Goal: Task Accomplishment & Management: Manage account settings

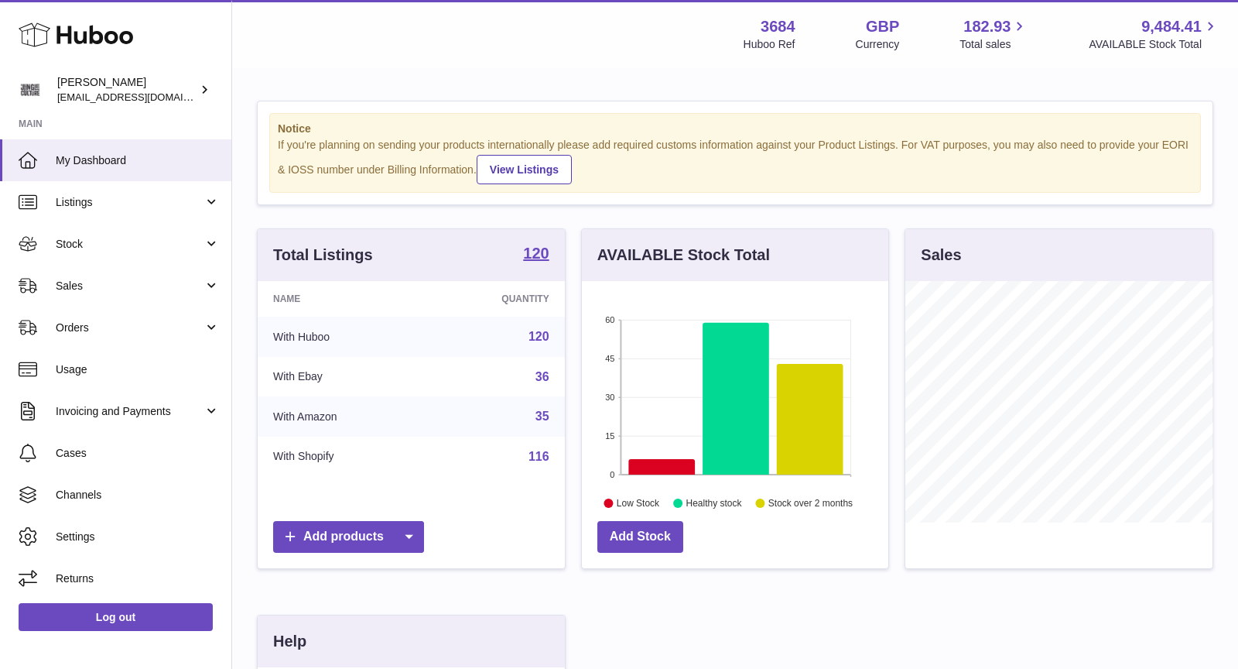
scroll to position [241, 307]
click at [112, 279] on span "Sales" at bounding box center [130, 286] width 148 height 15
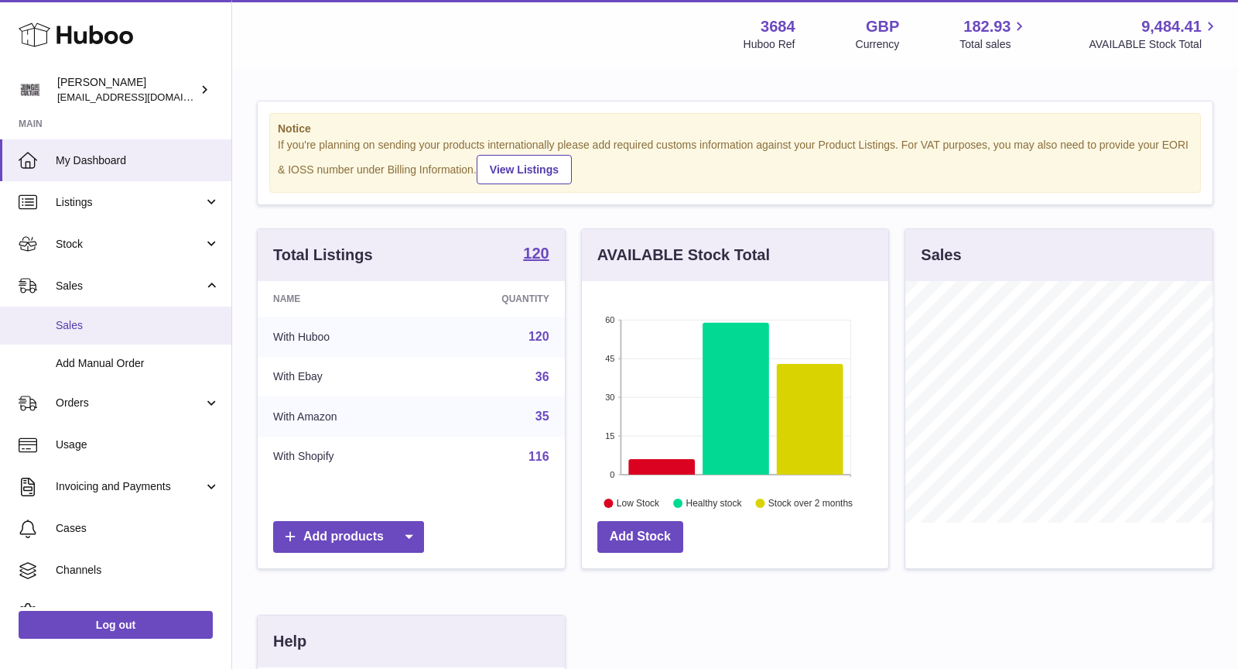
click at [113, 313] on link "Sales" at bounding box center [115, 325] width 231 height 38
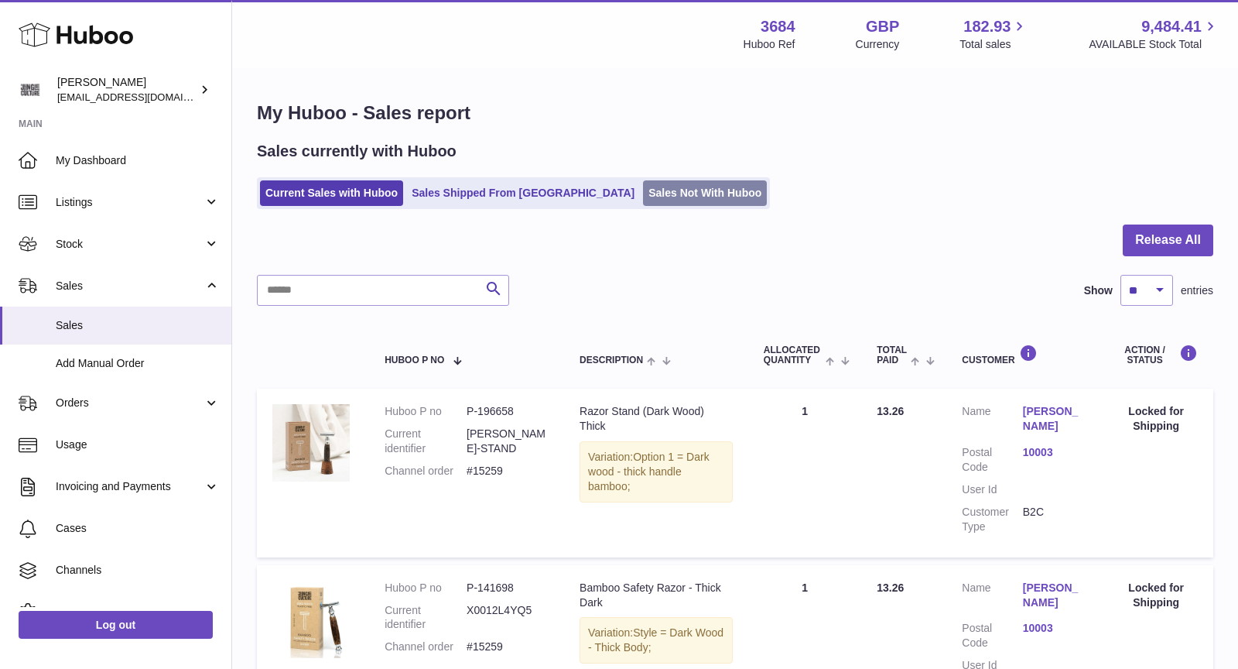
click at [645, 191] on link "Sales Not With Huboo" at bounding box center [705, 193] width 124 height 26
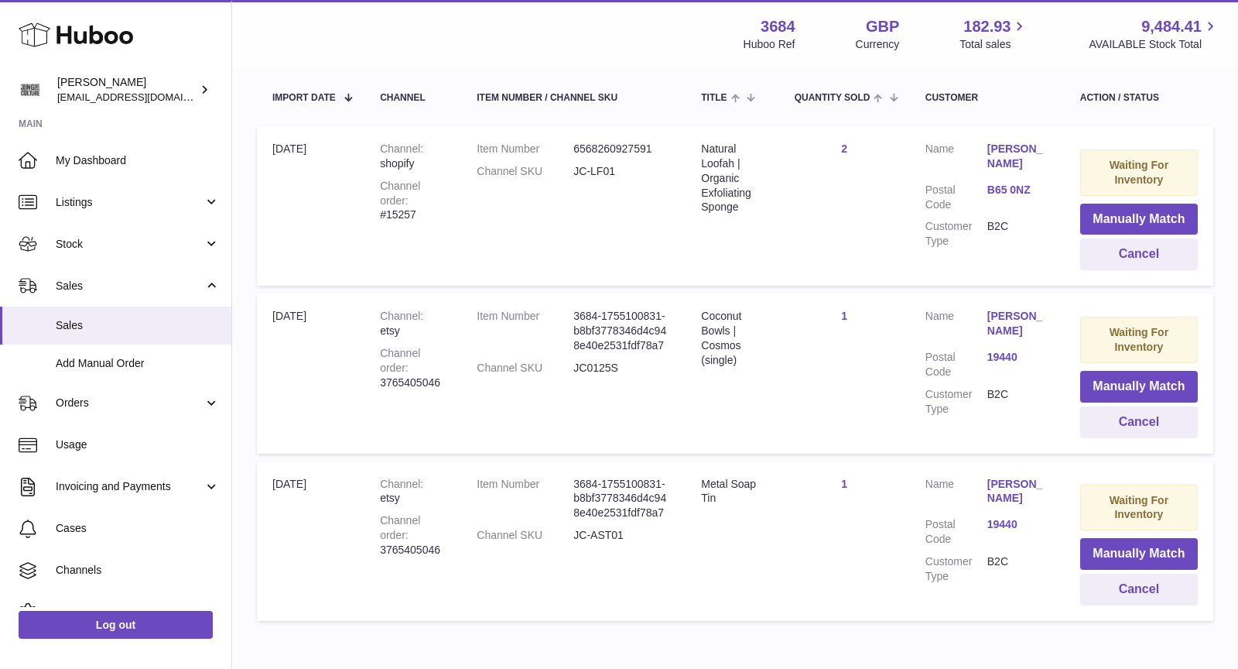
scroll to position [366, 0]
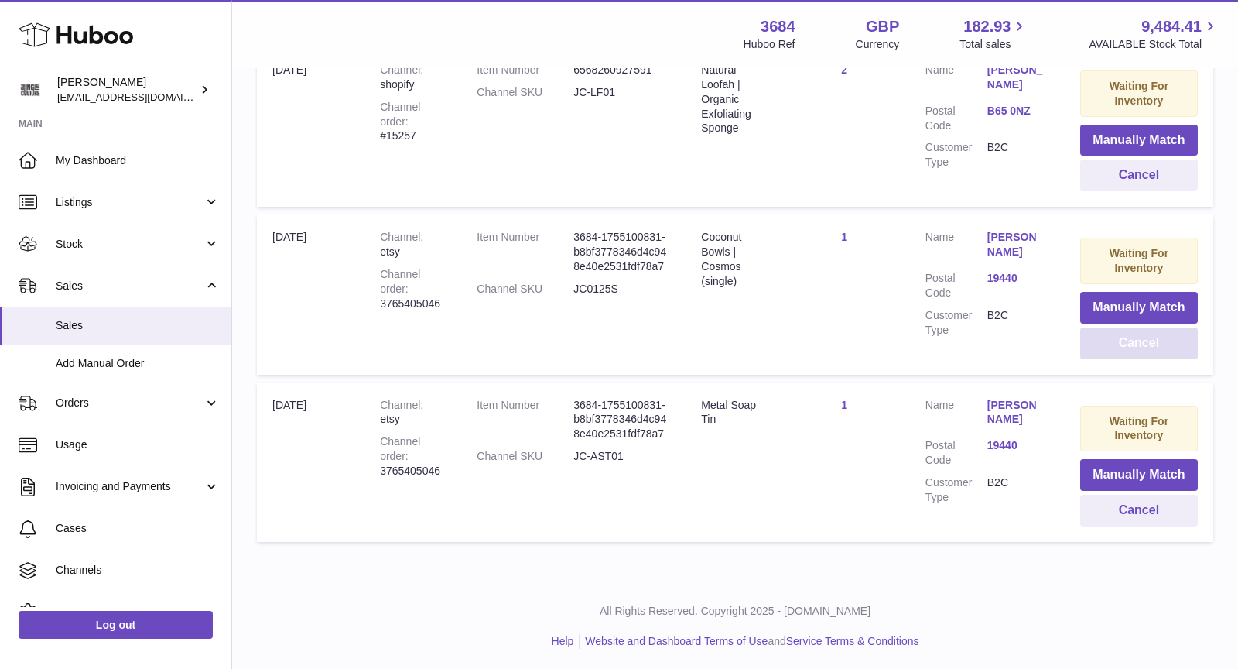
click at [1164, 342] on button "Cancel" at bounding box center [1139, 343] width 118 height 32
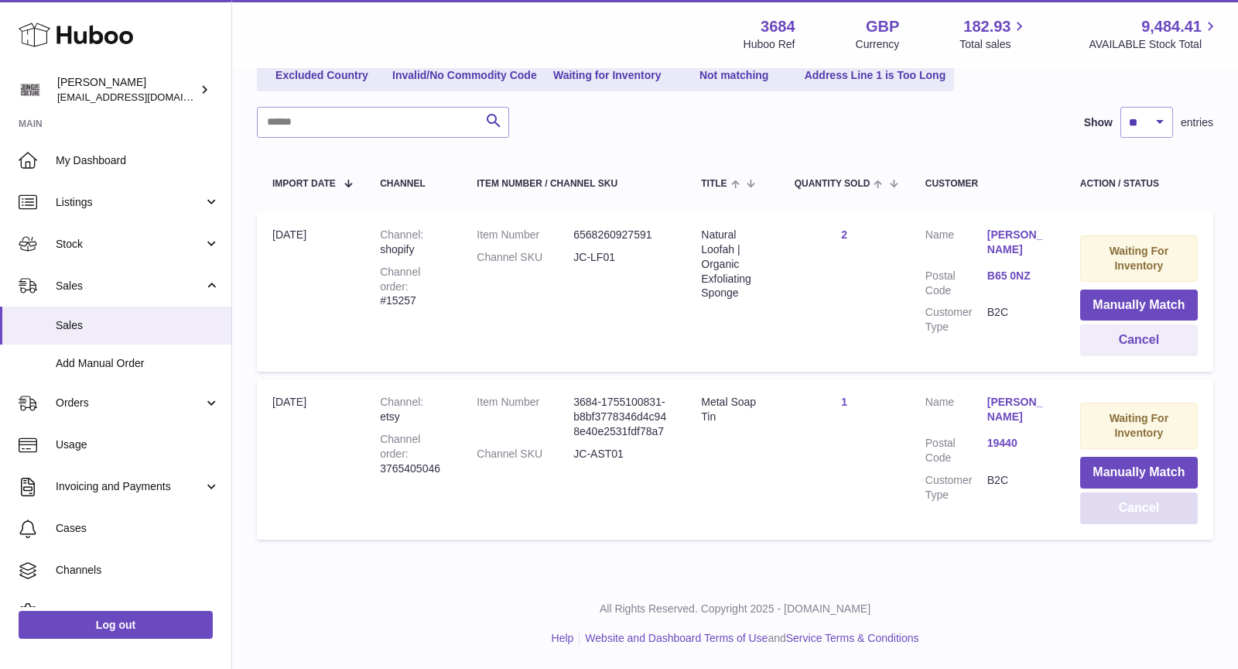
scroll to position [200, 0]
click at [1153, 511] on button "Cancel" at bounding box center [1139, 510] width 118 height 32
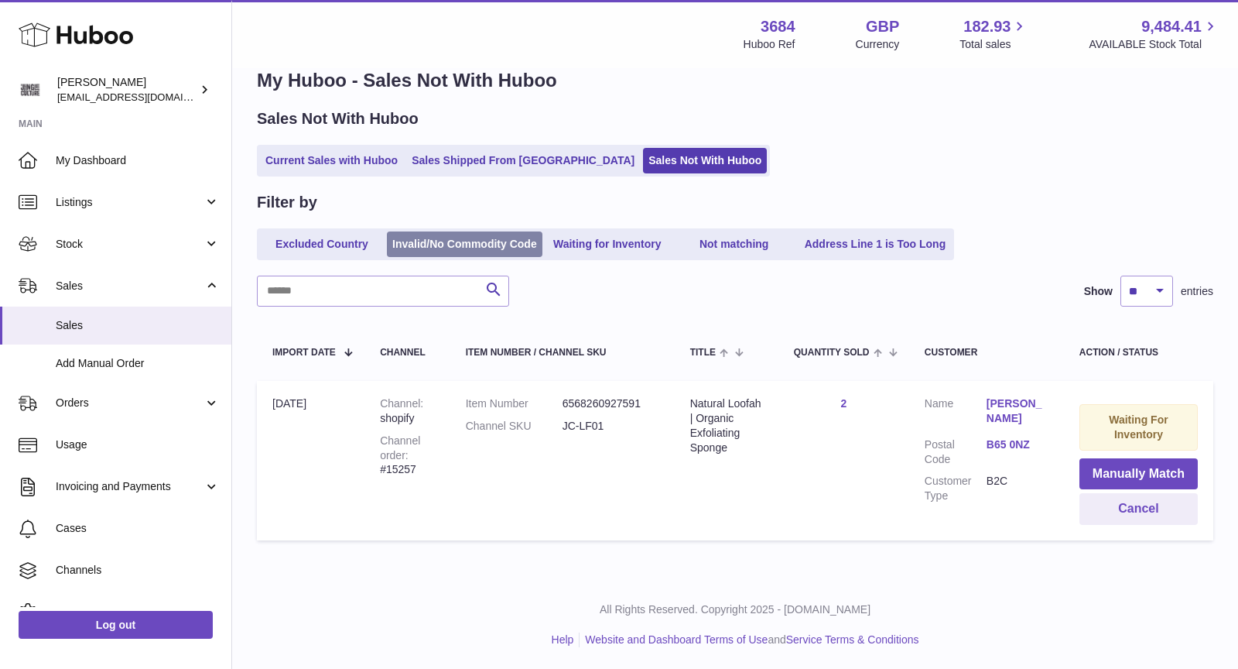
scroll to position [0, 0]
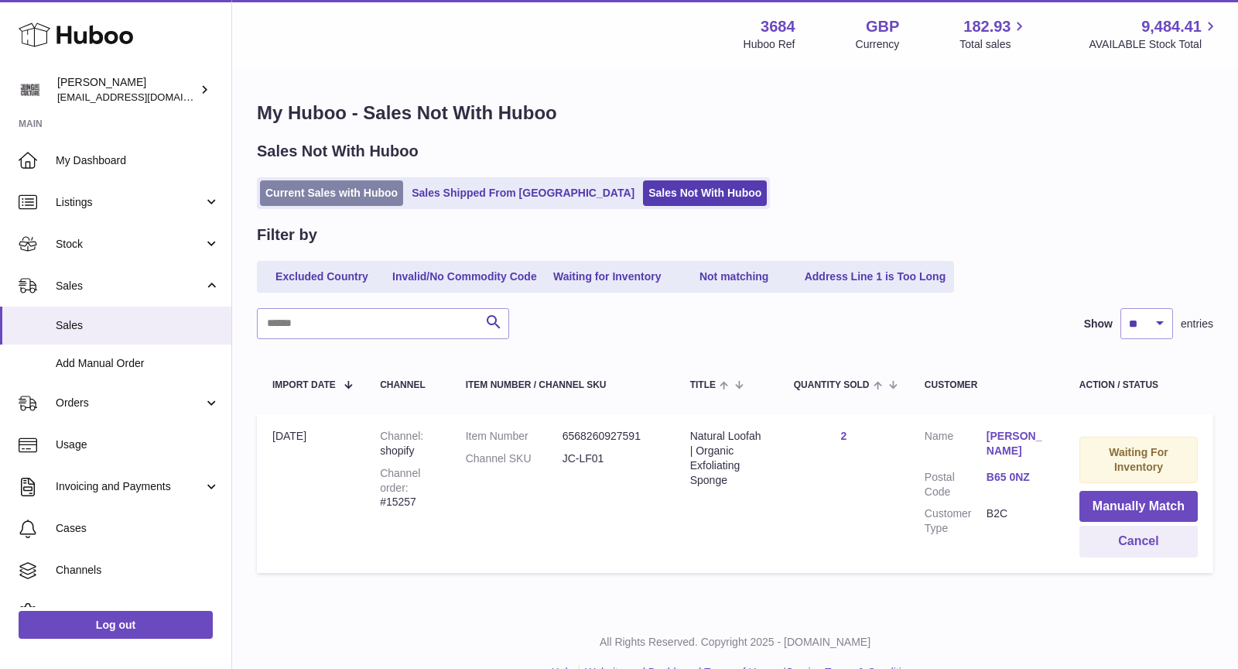
click at [350, 198] on link "Current Sales with Huboo" at bounding box center [331, 193] width 143 height 26
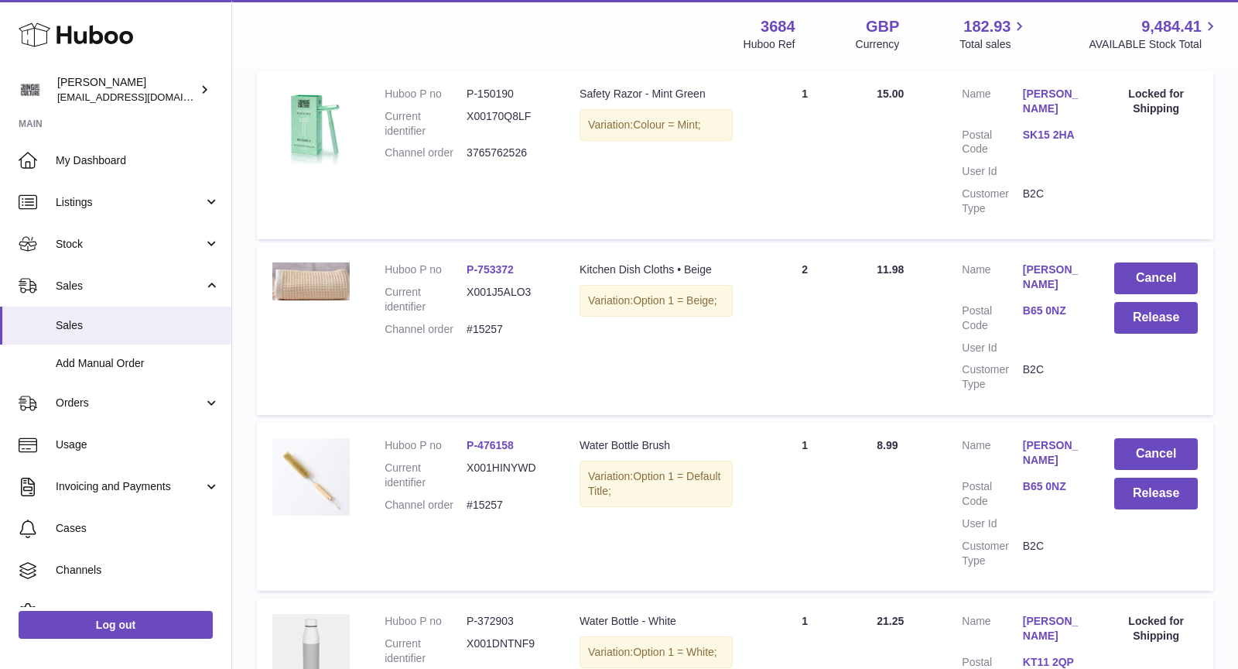
scroll to position [1610, 0]
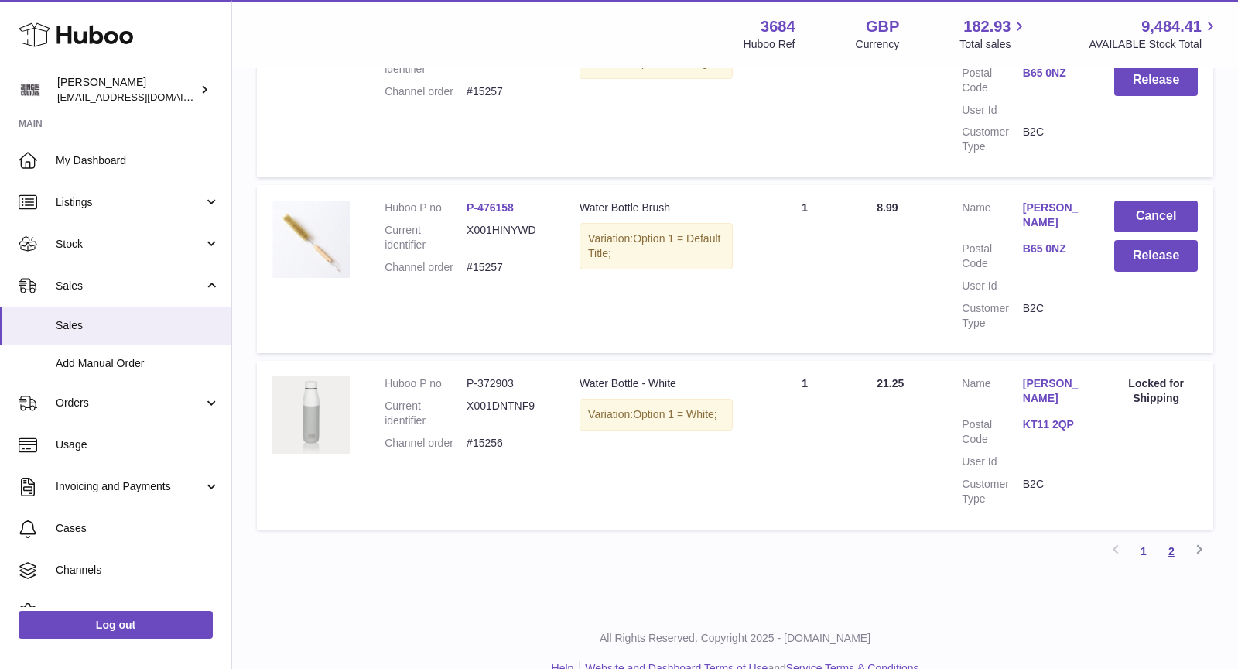
click at [1171, 537] on link "2" at bounding box center [1172, 551] width 28 height 28
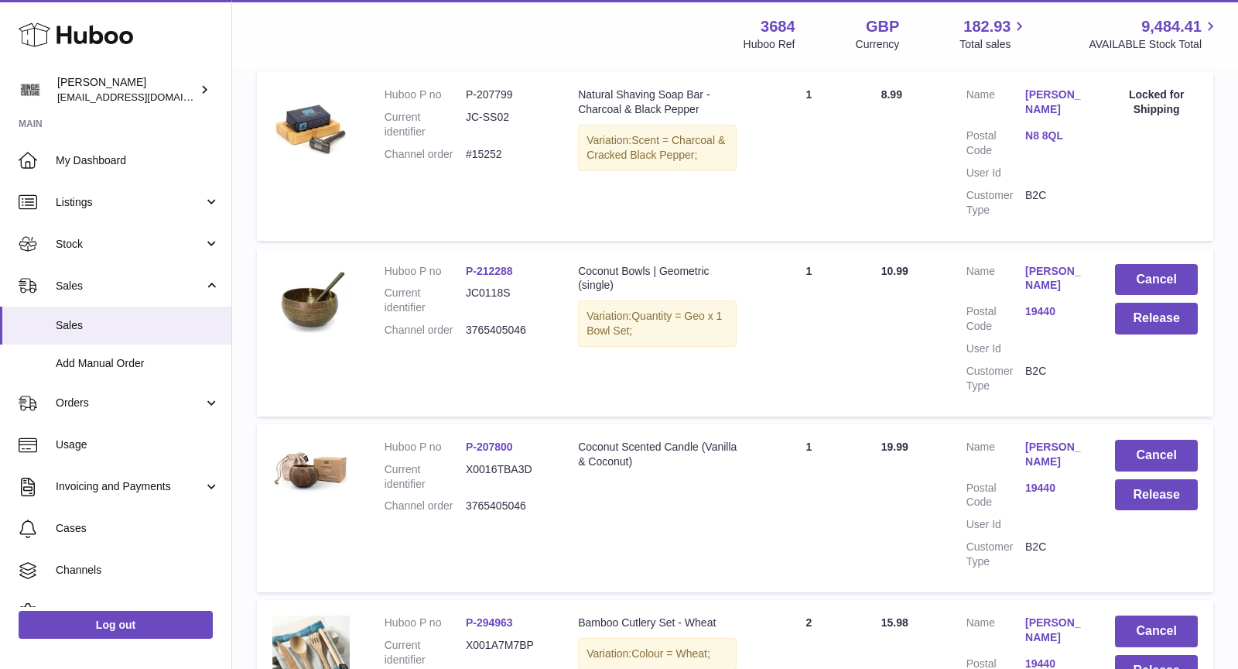
scroll to position [1032, 0]
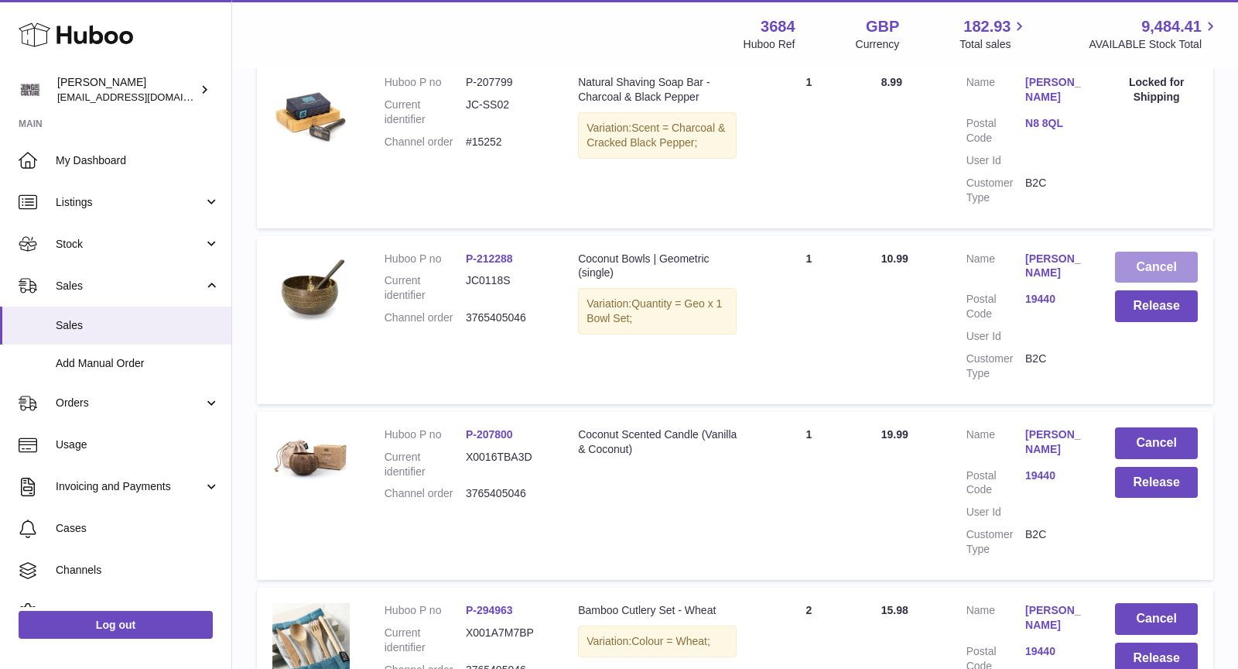
click at [1168, 268] on button "Cancel" at bounding box center [1156, 267] width 83 height 32
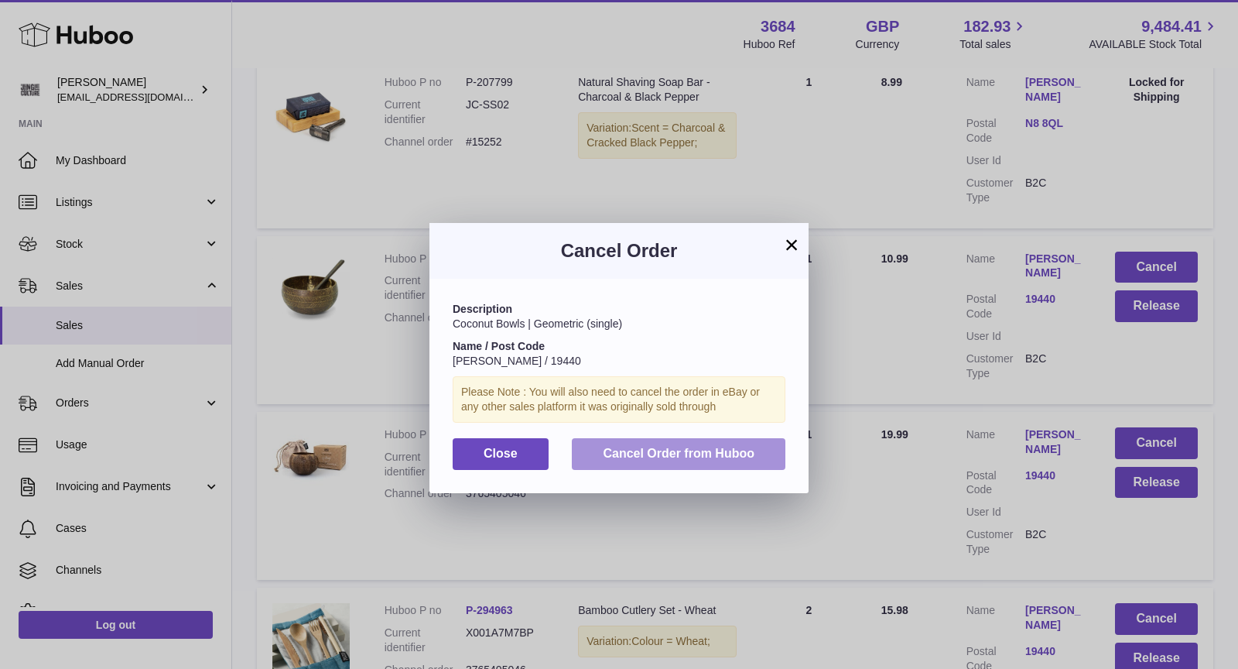
click at [761, 454] on button "Cancel Order from Huboo" at bounding box center [679, 454] width 214 height 32
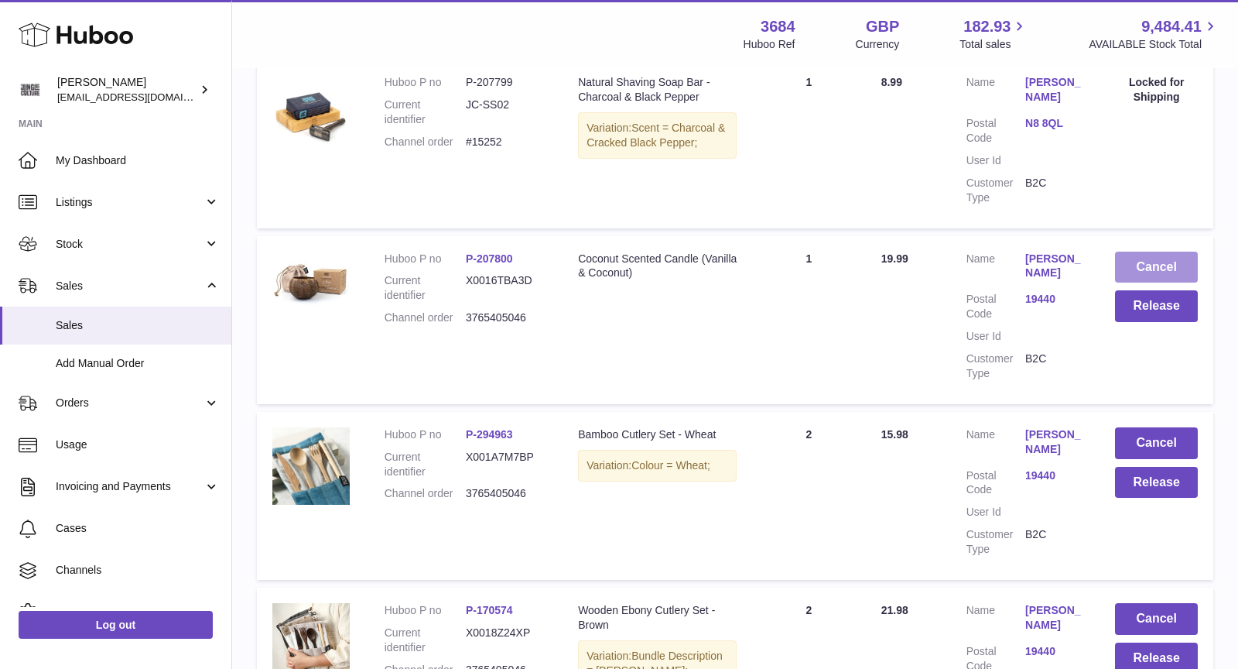
click at [1161, 269] on button "Cancel" at bounding box center [1156, 267] width 83 height 32
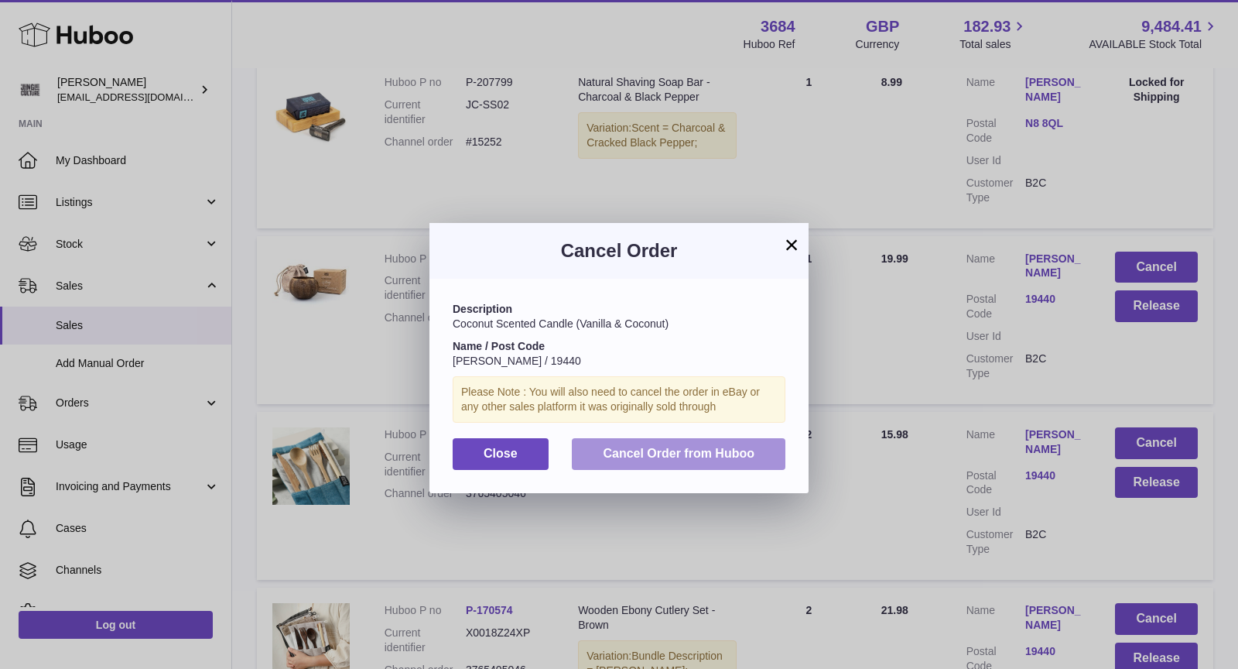
click at [733, 446] on span "Cancel Order from Huboo" at bounding box center [679, 452] width 152 height 13
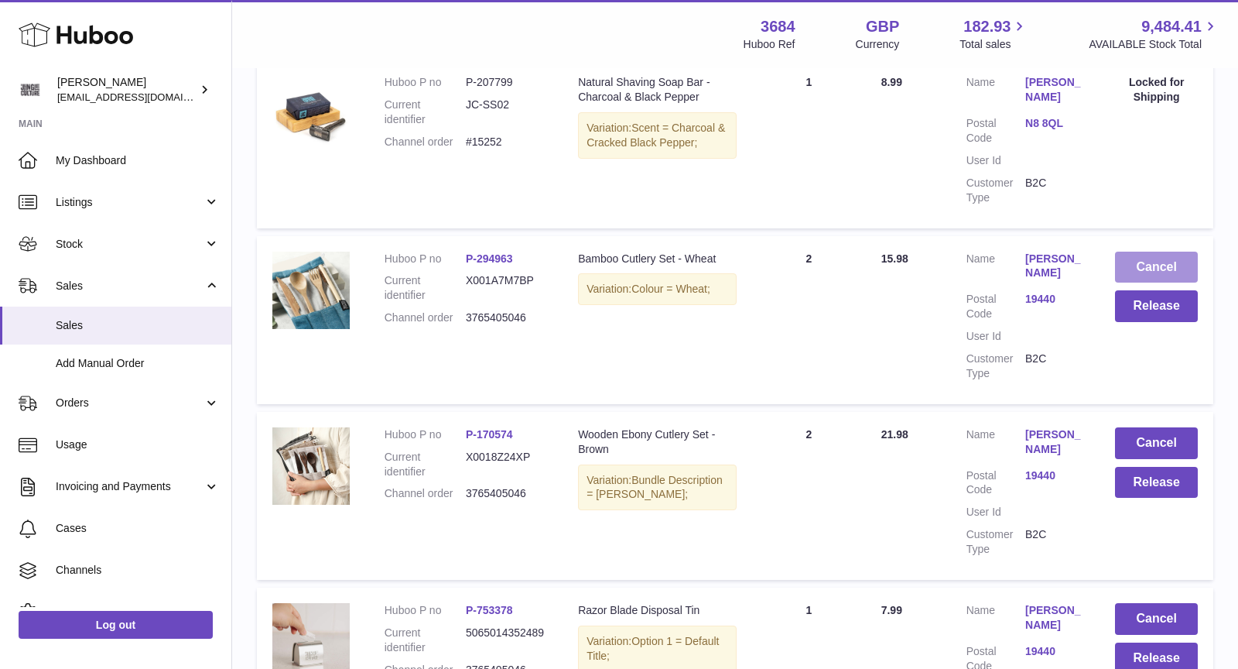
click at [1158, 271] on button "Cancel" at bounding box center [1156, 267] width 83 height 32
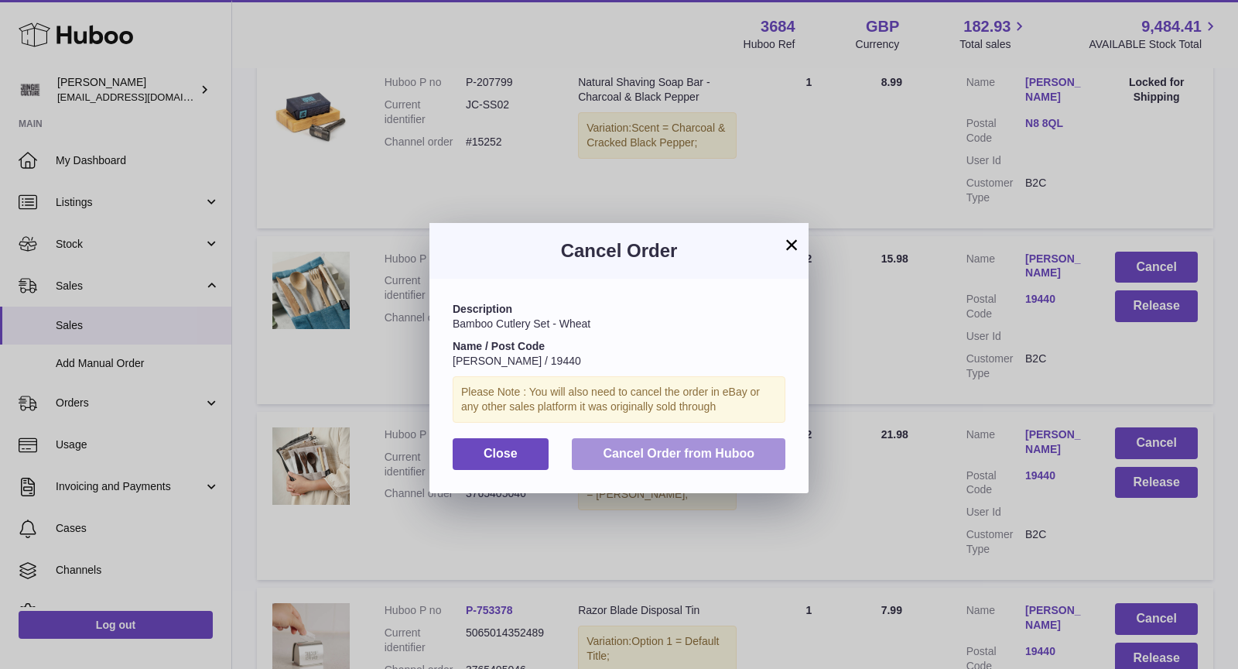
click at [712, 446] on span "Cancel Order from Huboo" at bounding box center [679, 452] width 152 height 13
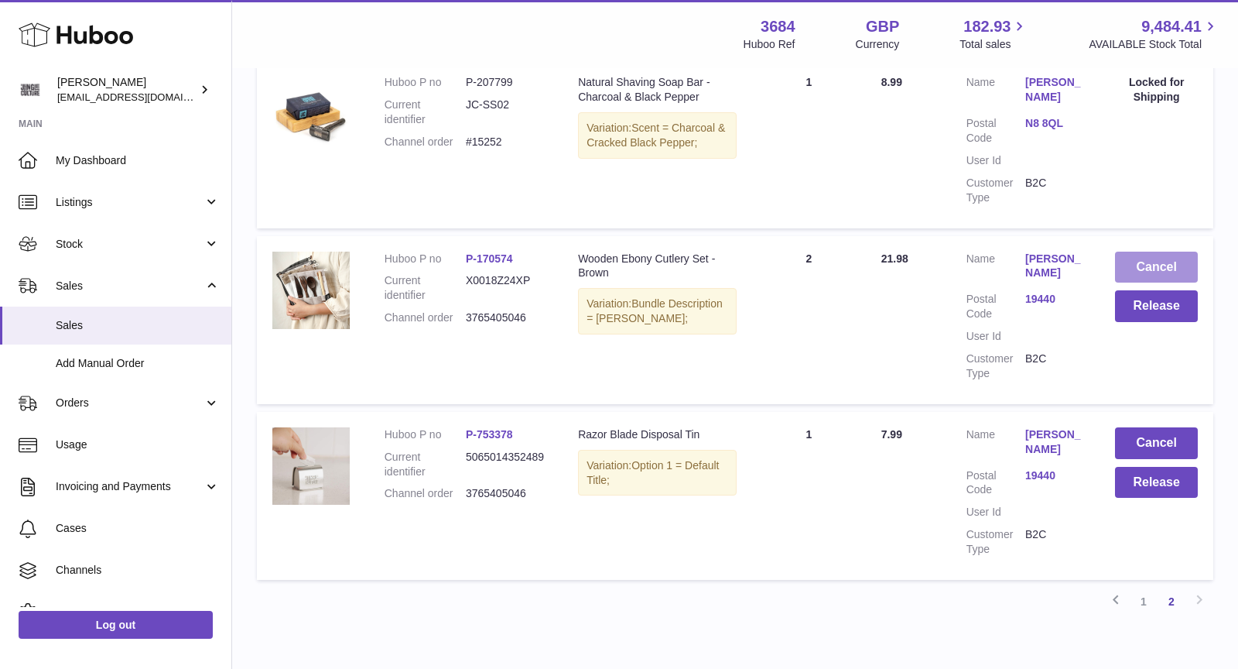
click at [1154, 272] on button "Cancel" at bounding box center [1156, 267] width 83 height 32
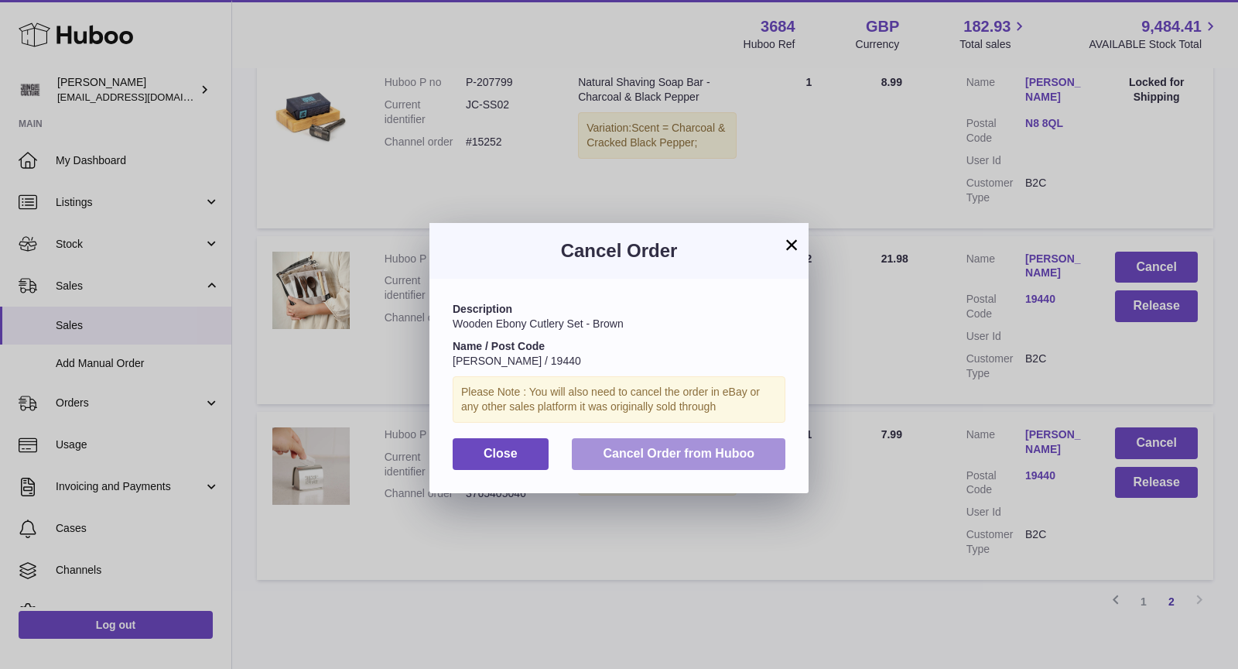
click at [721, 457] on span "Cancel Order from Huboo" at bounding box center [679, 452] width 152 height 13
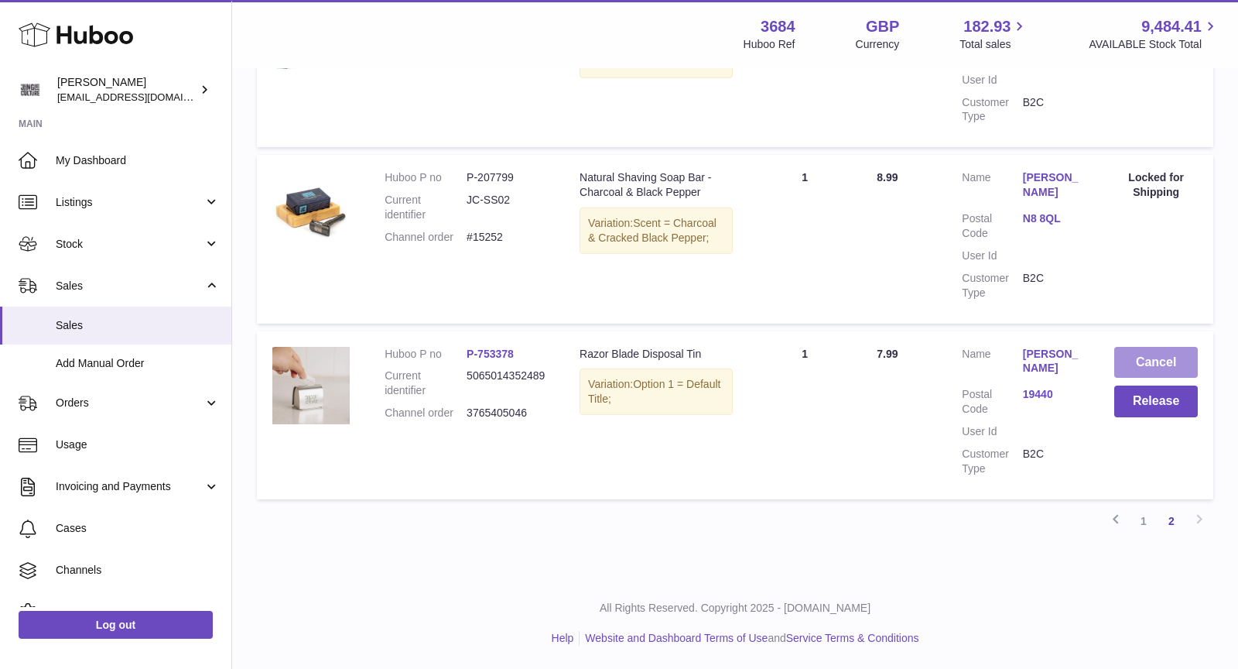
scroll to position [936, 0]
click at [1154, 368] on button "Cancel" at bounding box center [1156, 363] width 84 height 32
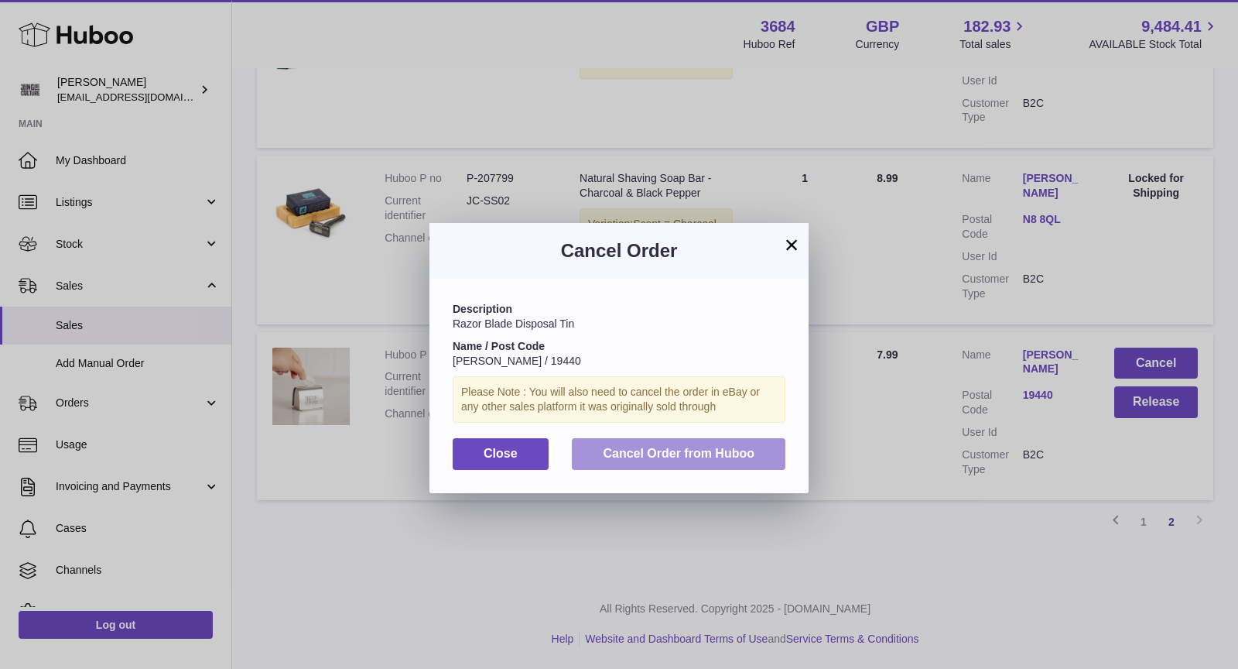
click at [734, 450] on span "Cancel Order from Huboo" at bounding box center [679, 452] width 152 height 13
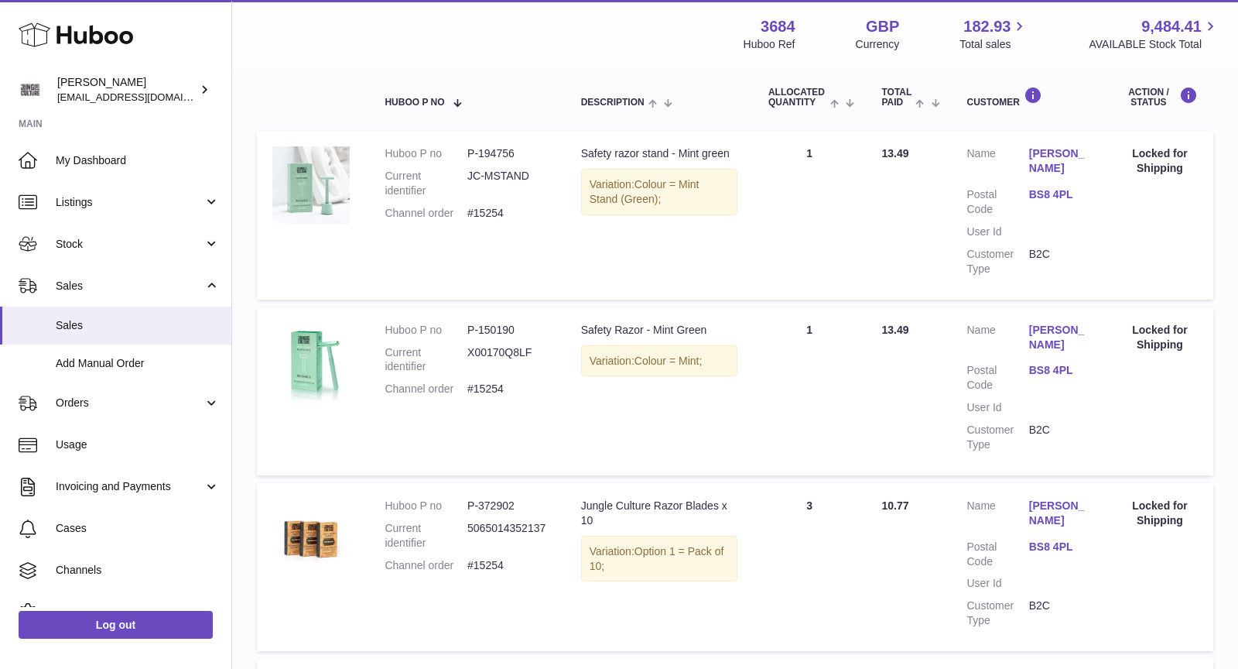
scroll to position [761, 0]
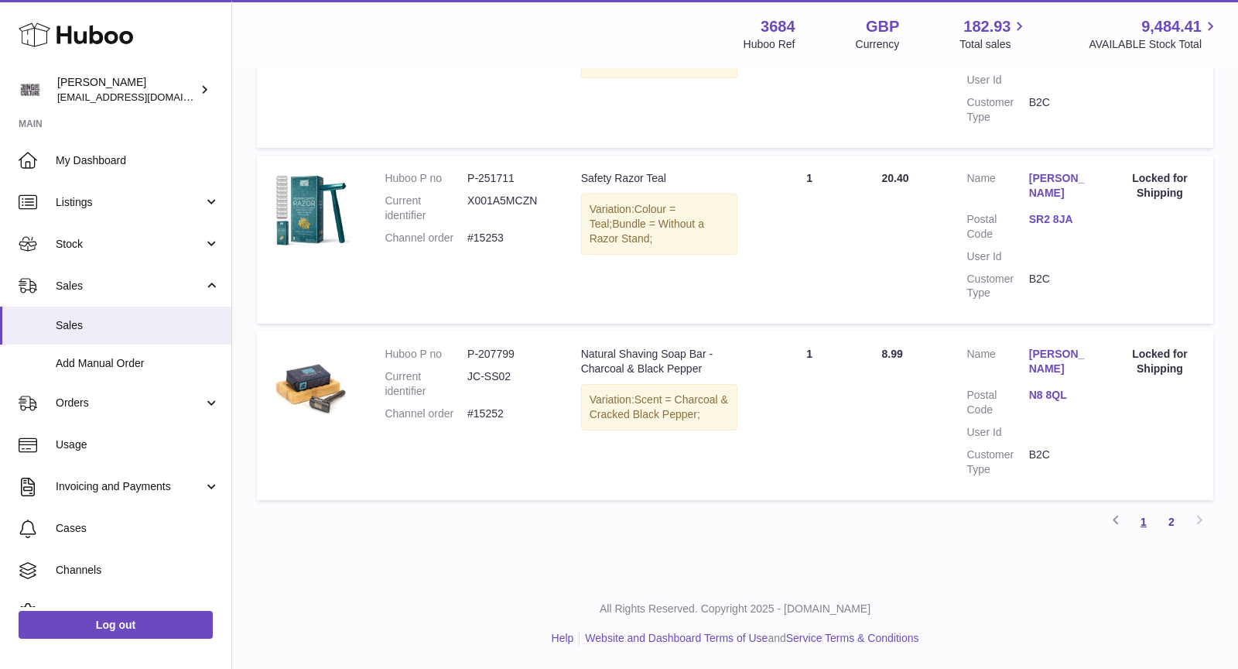
click at [1138, 515] on link "1" at bounding box center [1144, 522] width 28 height 28
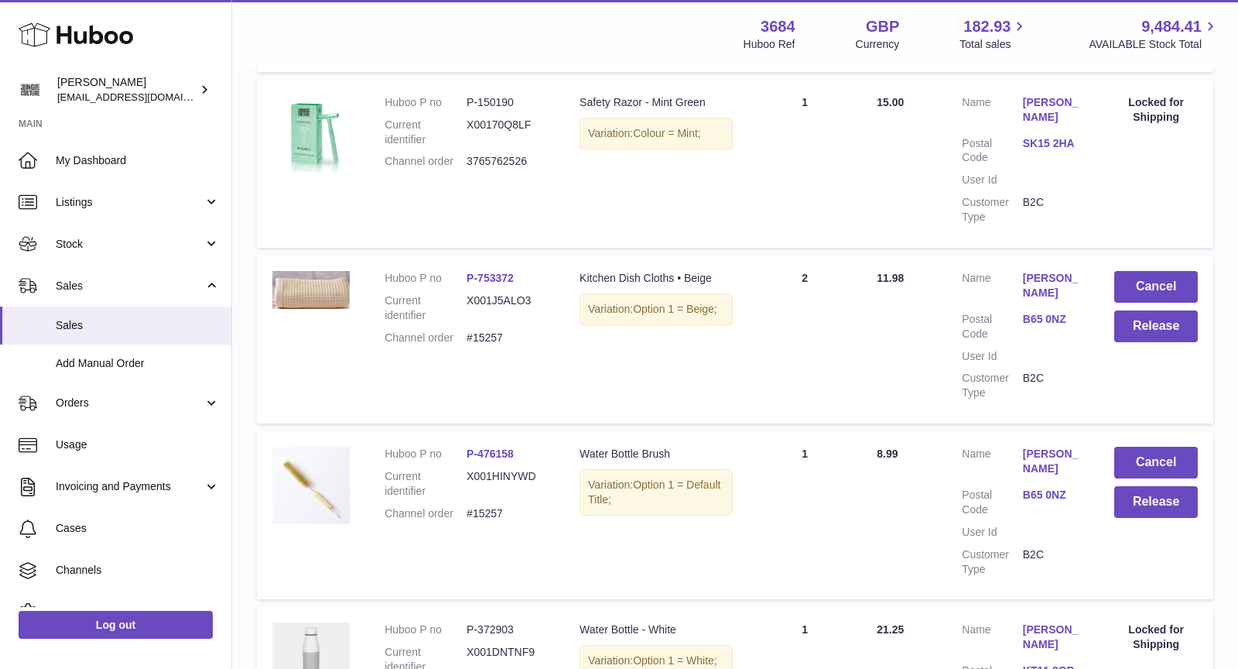
scroll to position [1366, 0]
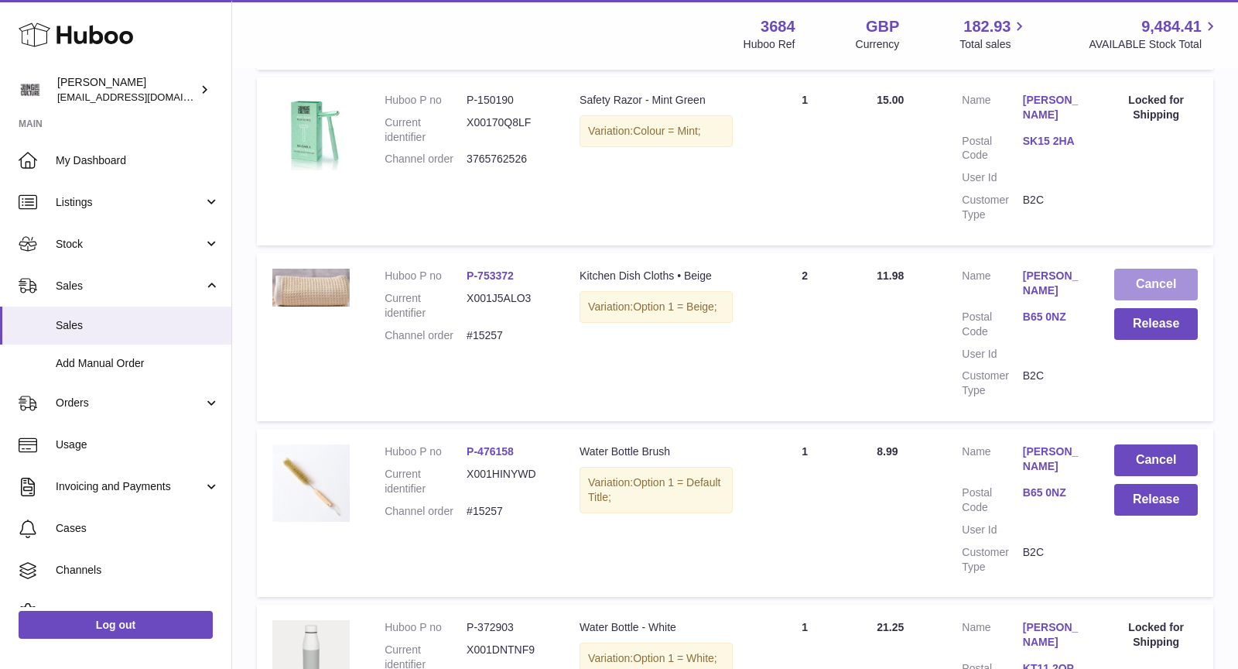
click at [1165, 268] on button "Cancel" at bounding box center [1156, 284] width 84 height 32
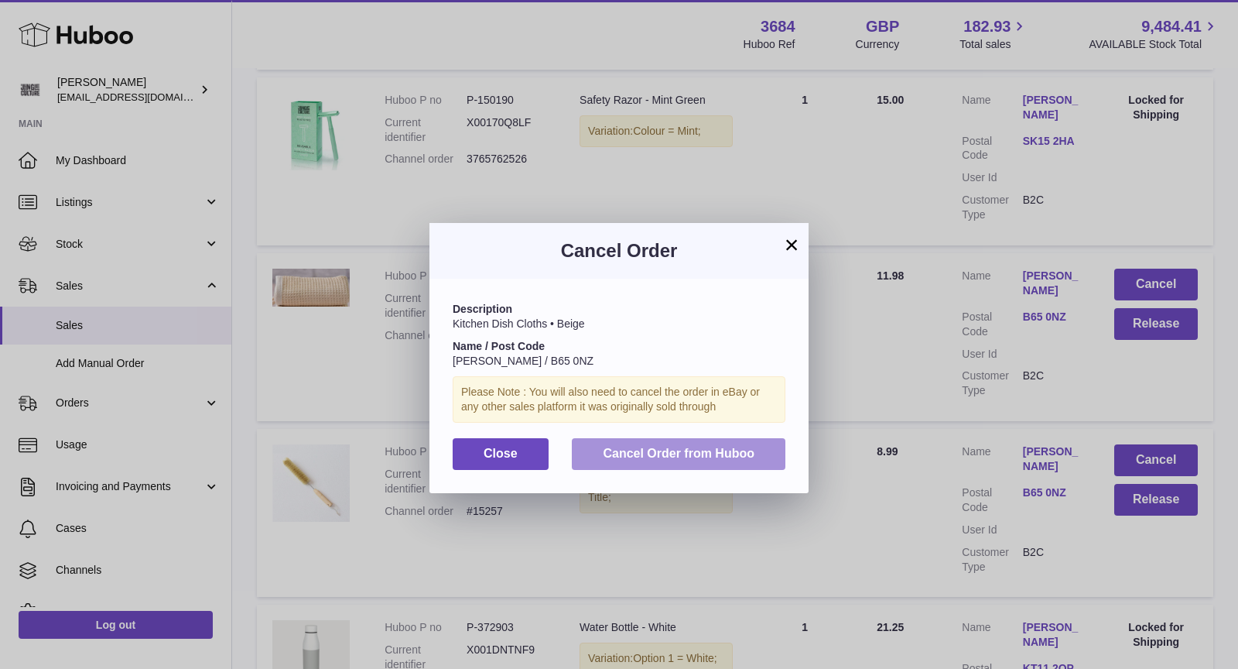
click at [753, 448] on span "Cancel Order from Huboo" at bounding box center [679, 452] width 152 height 13
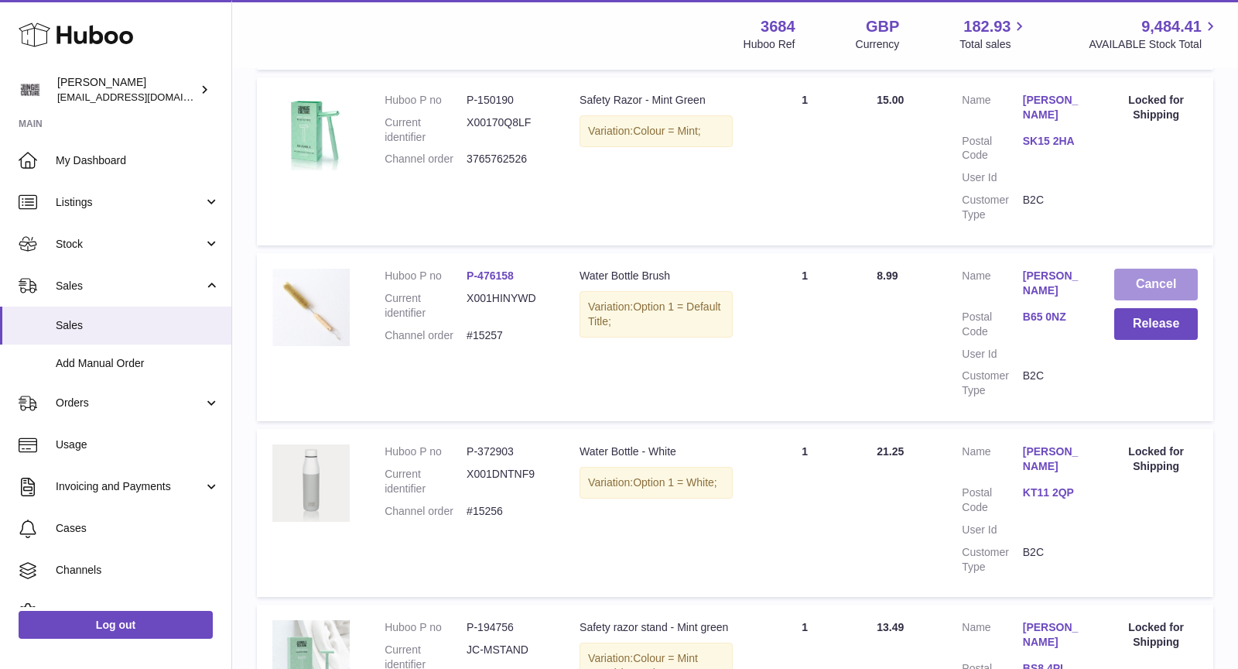
click at [1144, 268] on button "Cancel" at bounding box center [1156, 284] width 84 height 32
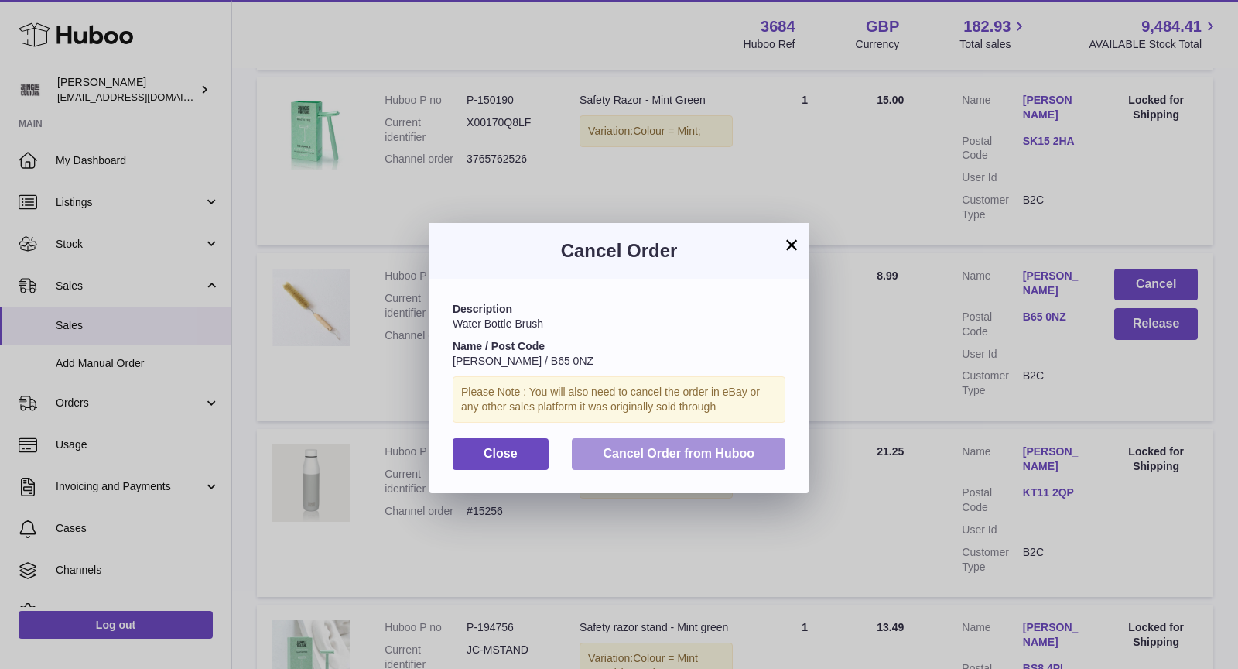
click at [689, 453] on span "Cancel Order from Huboo" at bounding box center [679, 452] width 152 height 13
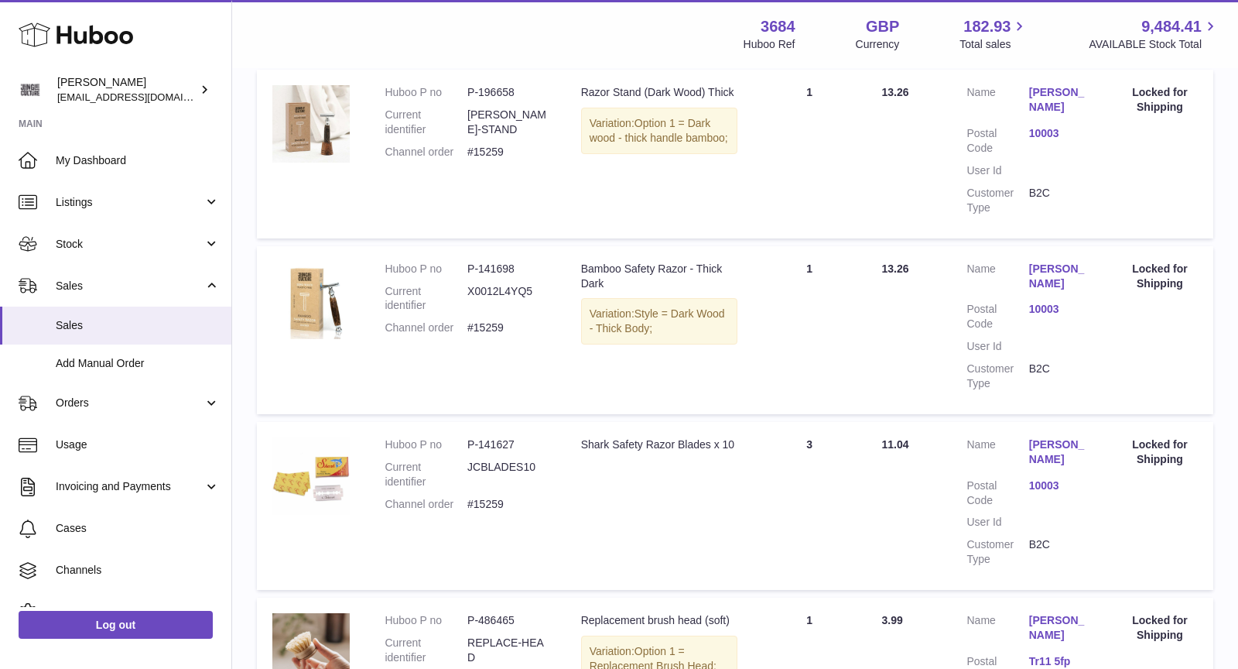
scroll to position [0, 0]
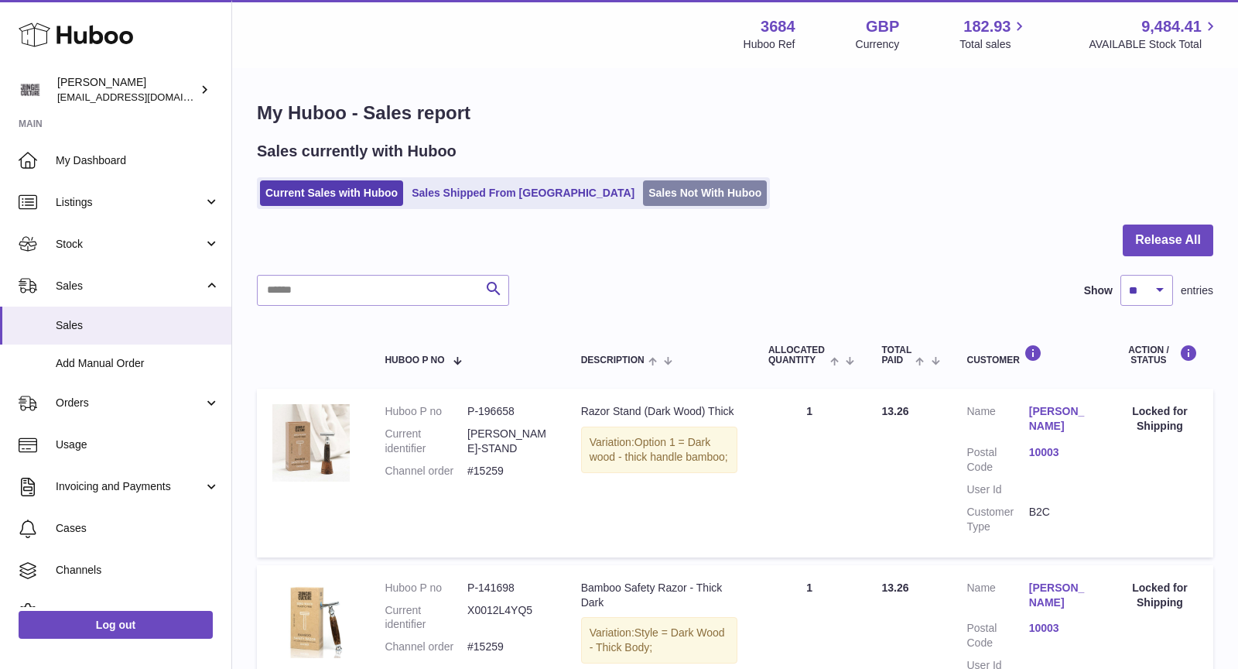
click at [643, 188] on link "Sales Not With Huboo" at bounding box center [705, 193] width 124 height 26
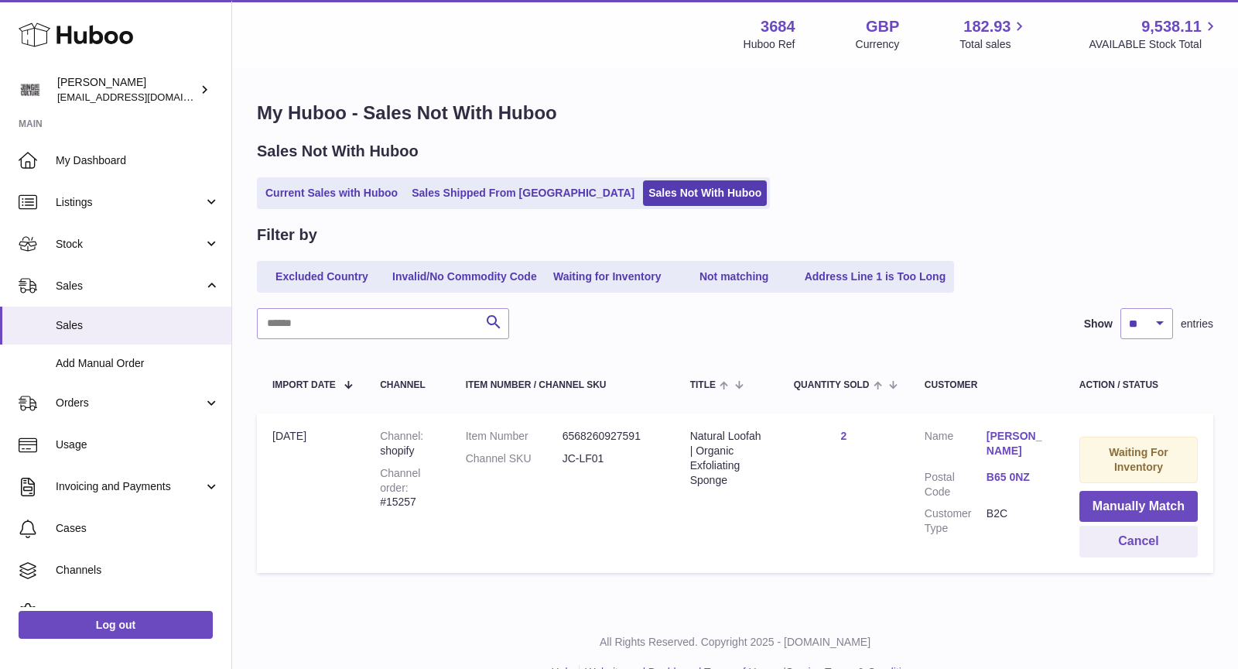
scroll to position [32, 0]
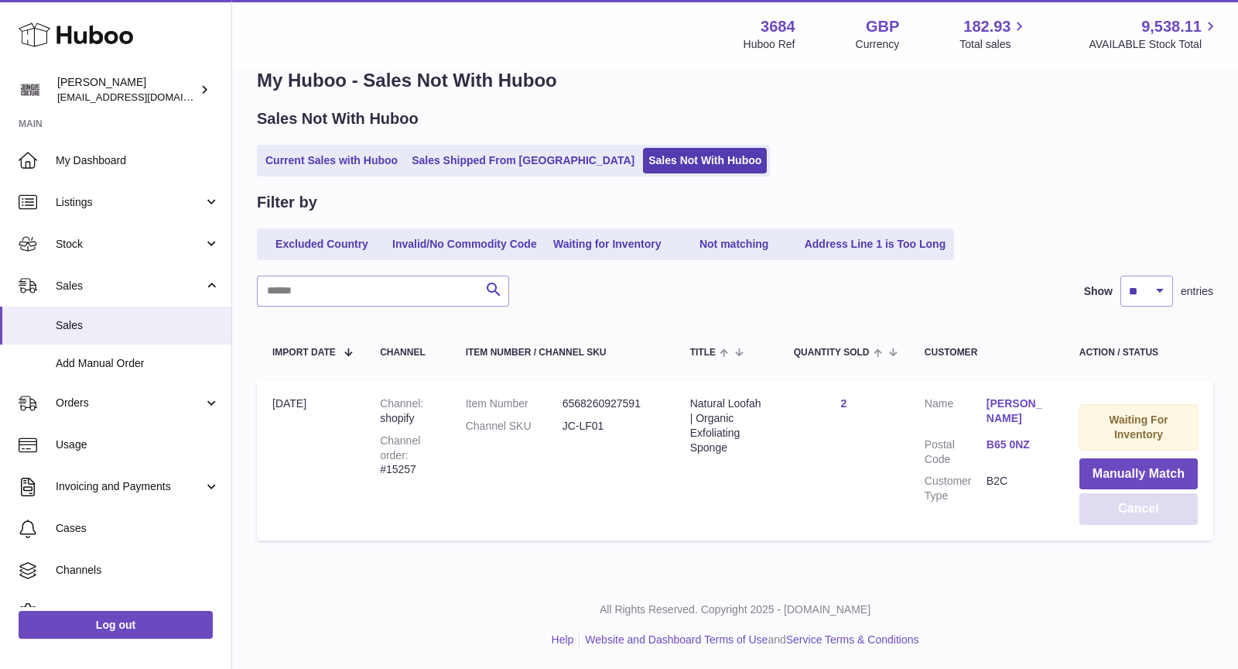
click at [1143, 508] on button "Cancel" at bounding box center [1138, 509] width 118 height 32
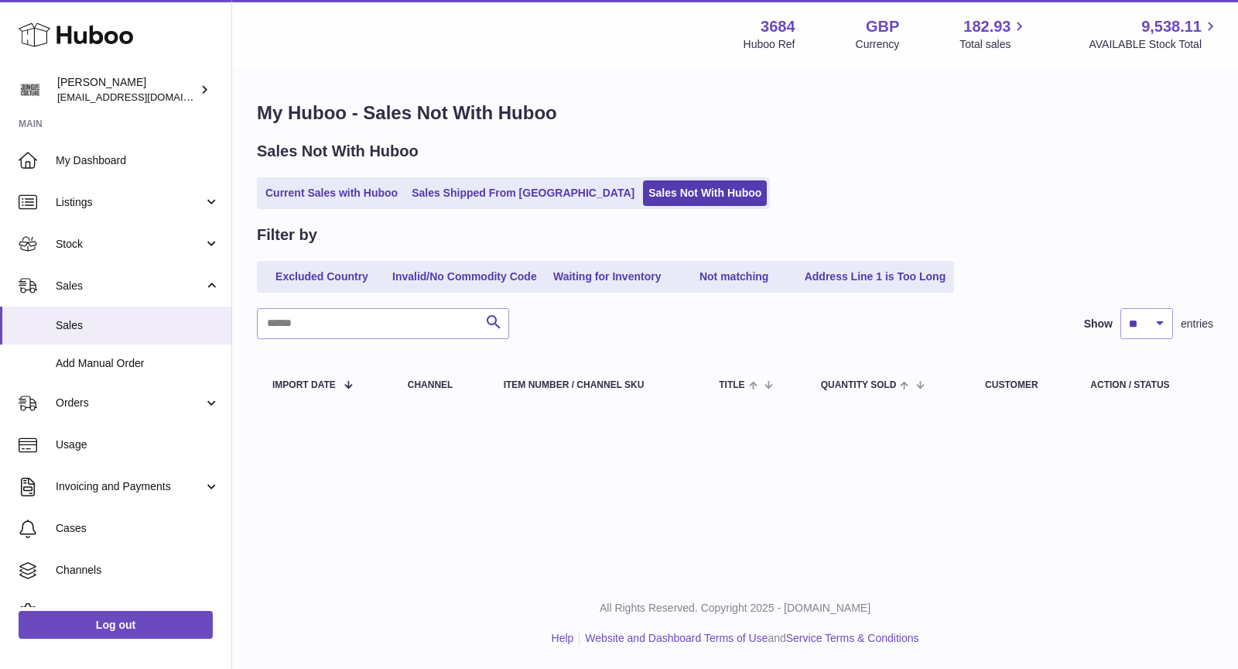
scroll to position [0, 0]
click at [306, 191] on link "Current Sales with Huboo" at bounding box center [331, 193] width 143 height 26
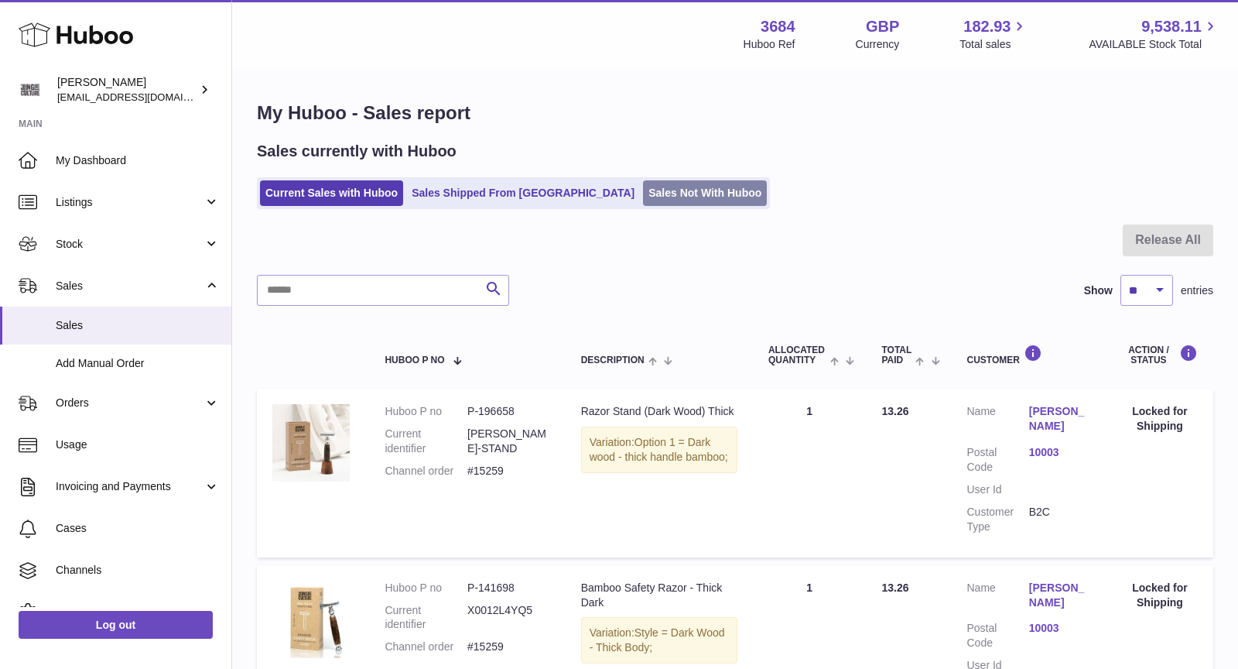
click at [643, 193] on link "Sales Not With Huboo" at bounding box center [705, 193] width 124 height 26
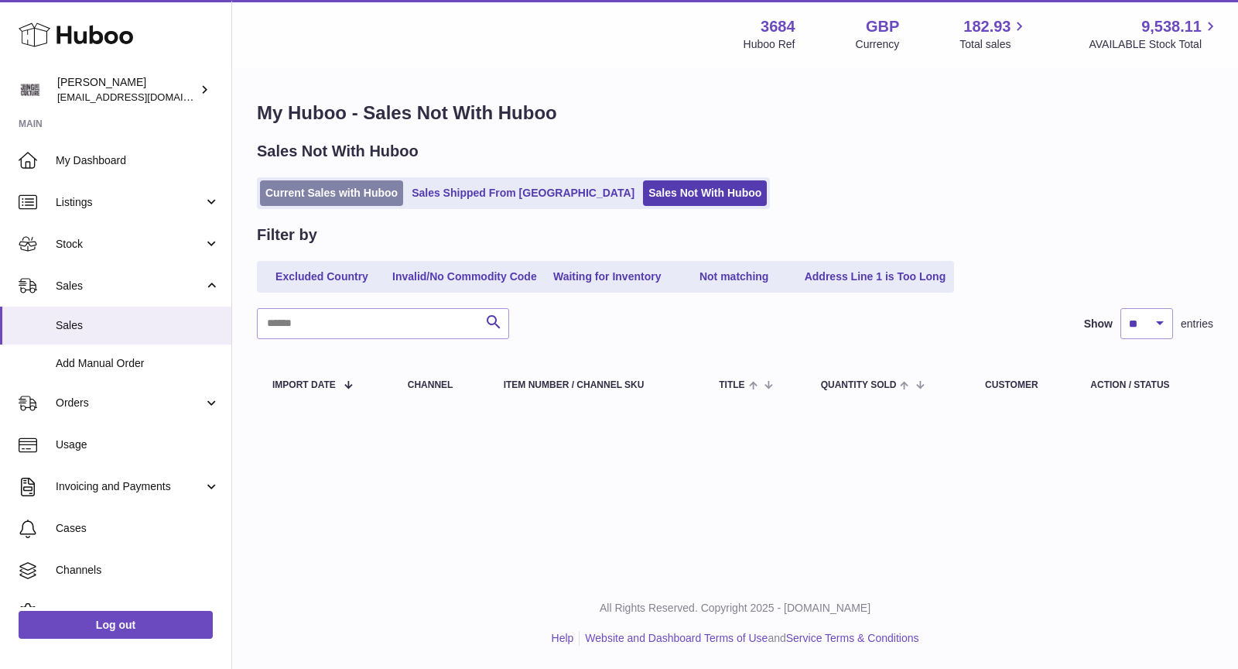
click at [325, 190] on link "Current Sales with Huboo" at bounding box center [331, 193] width 143 height 26
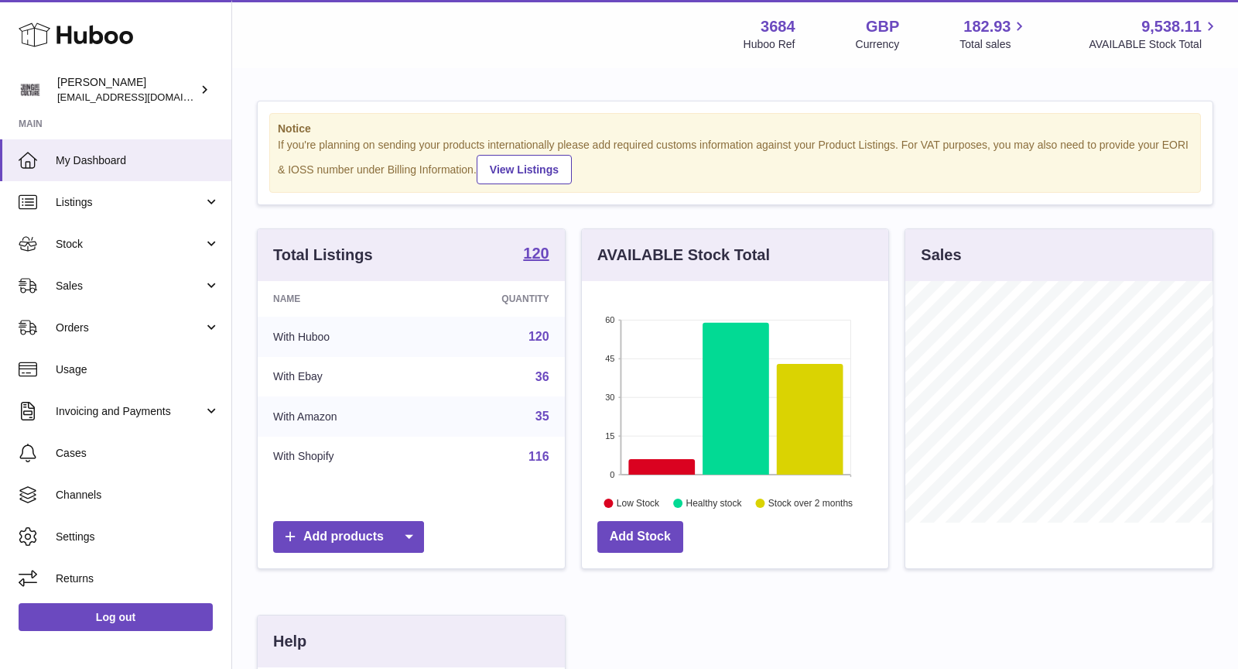
scroll to position [241, 307]
click at [133, 286] on span "Sales" at bounding box center [130, 286] width 148 height 15
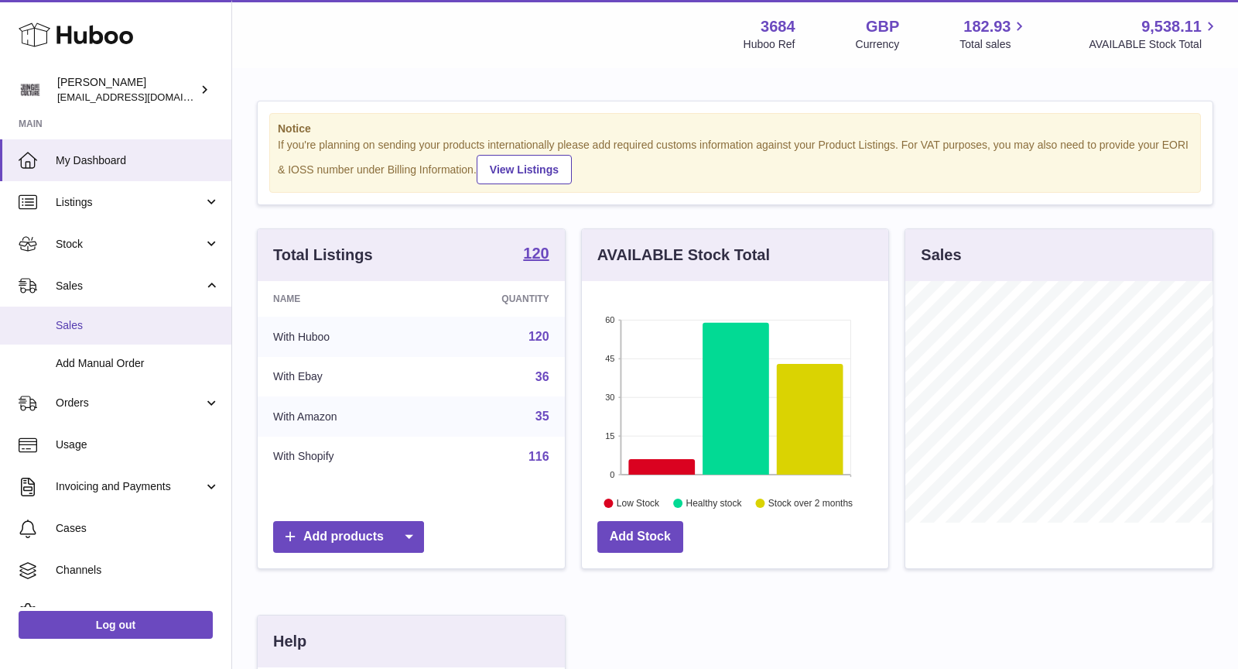
click at [122, 319] on span "Sales" at bounding box center [138, 325] width 164 height 15
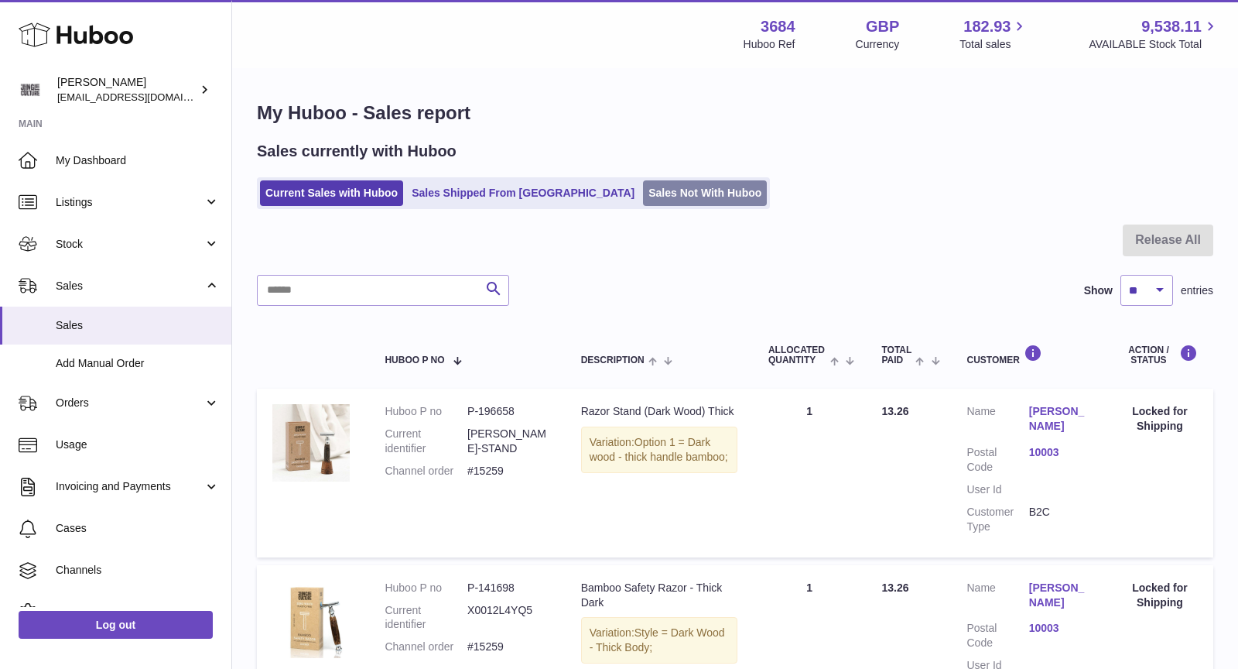
click at [643, 203] on link "Sales Not With Huboo" at bounding box center [705, 193] width 124 height 26
